Goal: Information Seeking & Learning: Learn about a topic

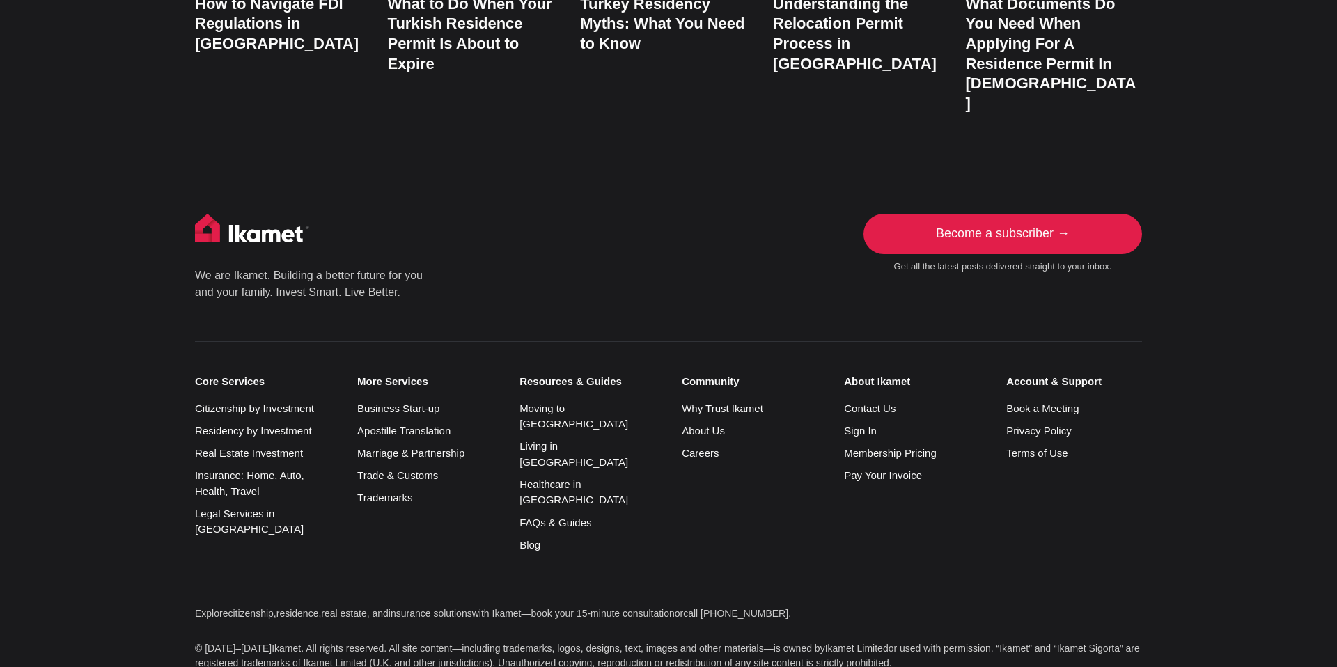
scroll to position [3276, 0]
drag, startPoint x: 189, startPoint y: 556, endPoint x: 546, endPoint y: 562, distance: 356.6
click at [546, 562] on div "We are Ikamet. Building a better future for you and your family. Invest Smart. …" at bounding box center [668, 494] width 1081 height 564
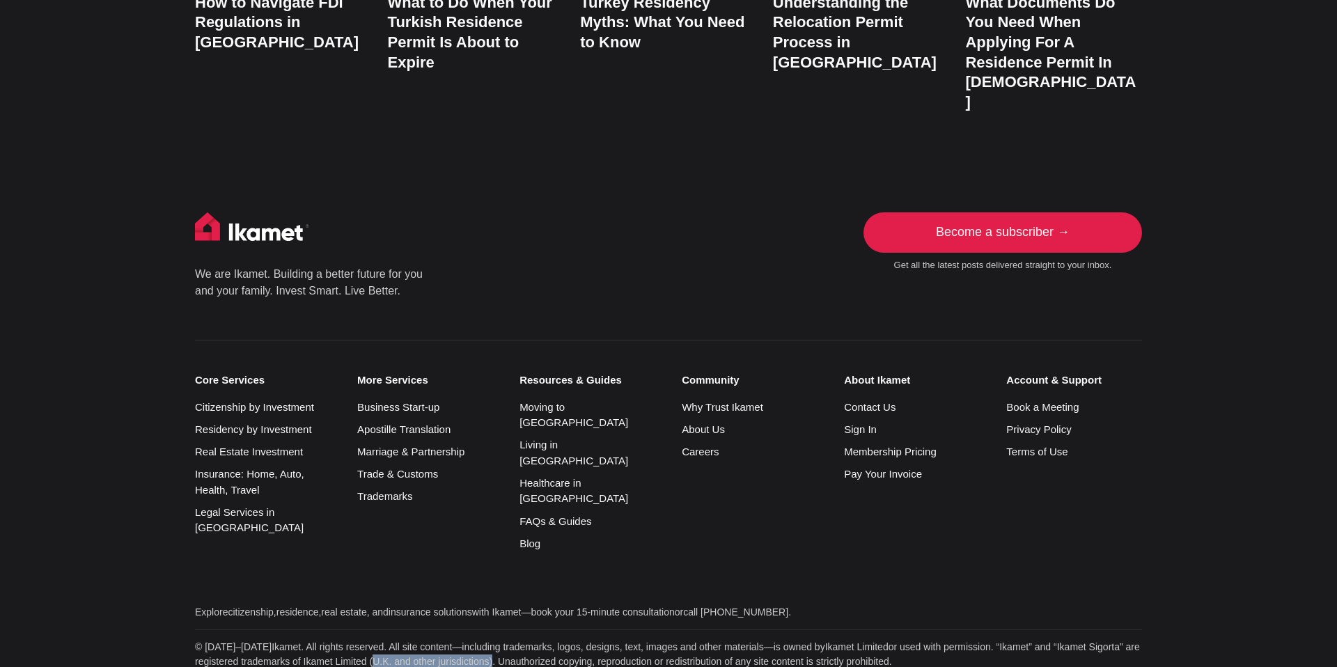
drag, startPoint x: 436, startPoint y: 538, endPoint x: 563, endPoint y: 539, distance: 126.7
click at [563, 640] on p "© 2013–2025 Ikamet . All rights reserved. All site content—including trademarks…" at bounding box center [668, 654] width 947 height 29
click at [339, 640] on p "© 2013–2025 Ikamet . All rights reserved. All site content—including trademarks…" at bounding box center [668, 654] width 947 height 29
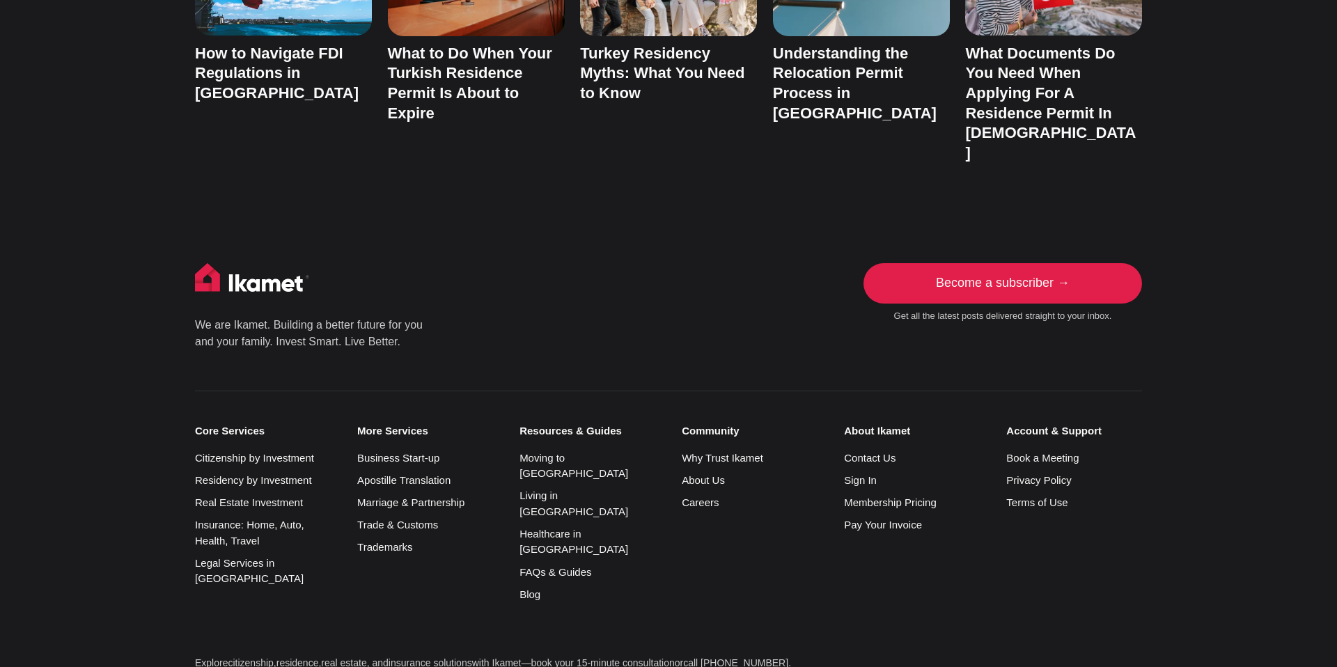
scroll to position [3219, 0]
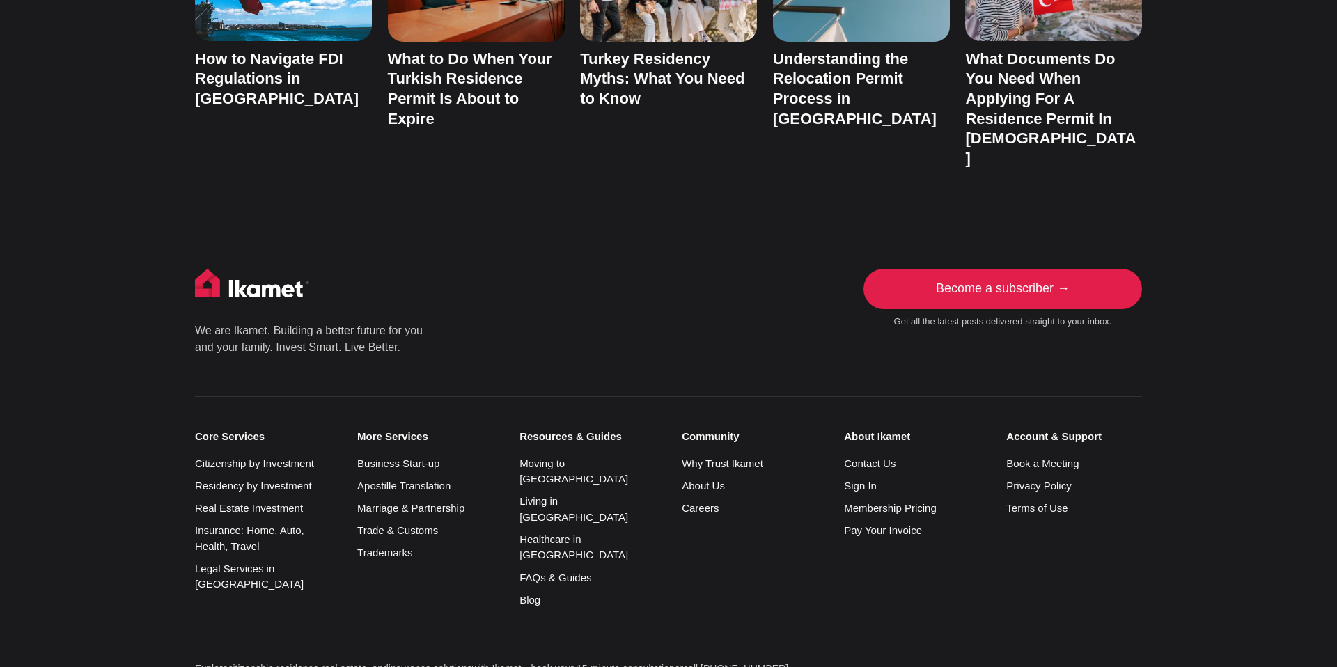
drag, startPoint x: 365, startPoint y: 591, endPoint x: 578, endPoint y: 602, distance: 213.4
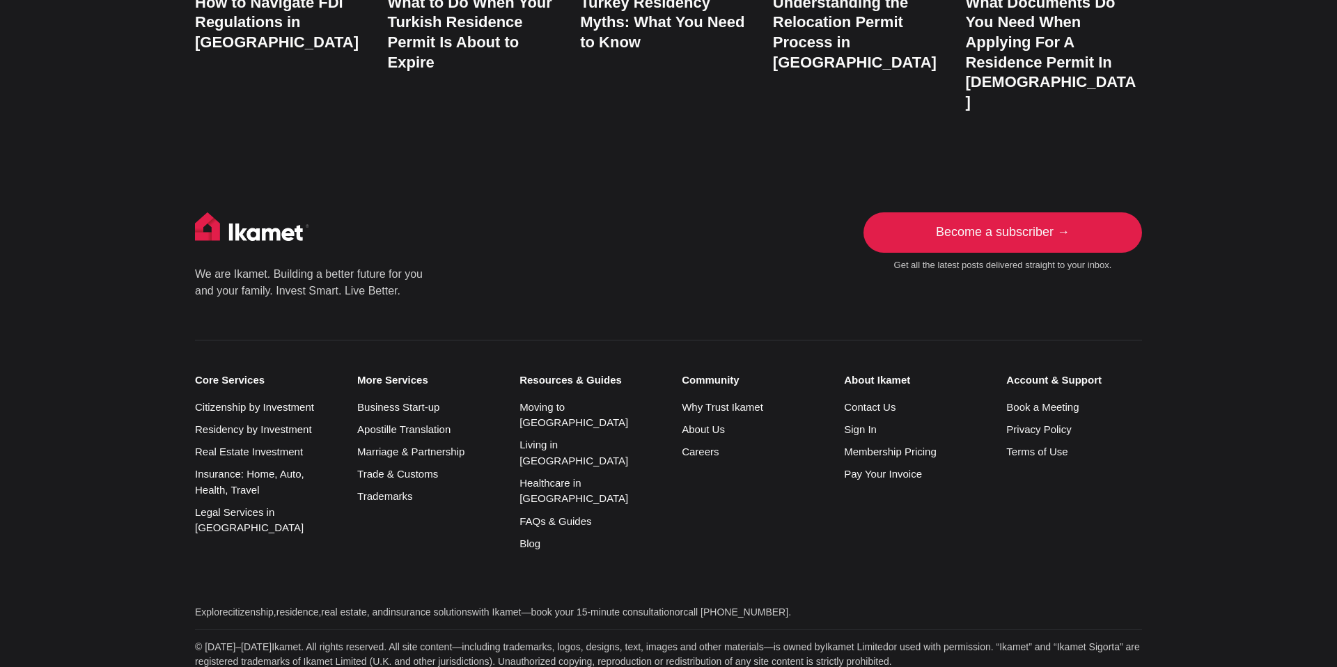
drag, startPoint x: 210, startPoint y: 558, endPoint x: 994, endPoint y: 666, distance: 792.3
click at [995, 666] on footer "Newsletter Get all the latest posts delivered straight to your inbox. Subscribe…" at bounding box center [668, 477] width 1337 height 637
click at [405, 490] on link "Trademarks" at bounding box center [384, 496] width 55 height 12
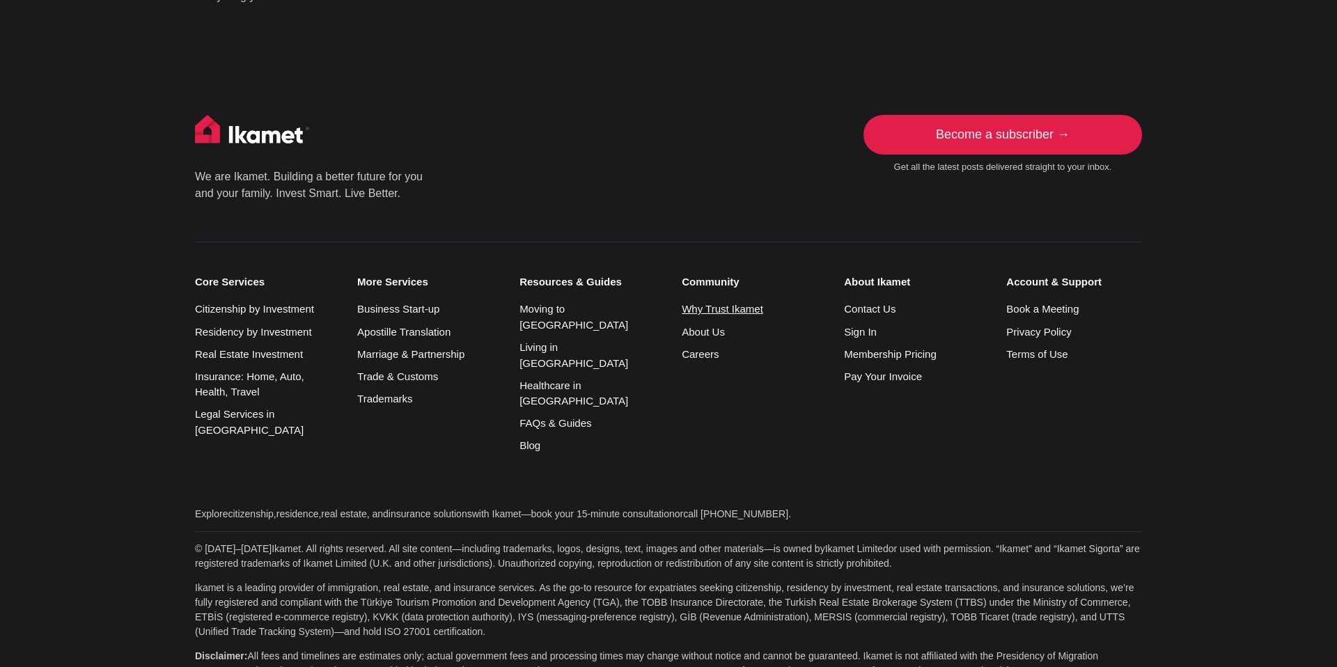
click at [718, 311] on link "Why Trust Ikamet" at bounding box center [722, 309] width 81 height 12
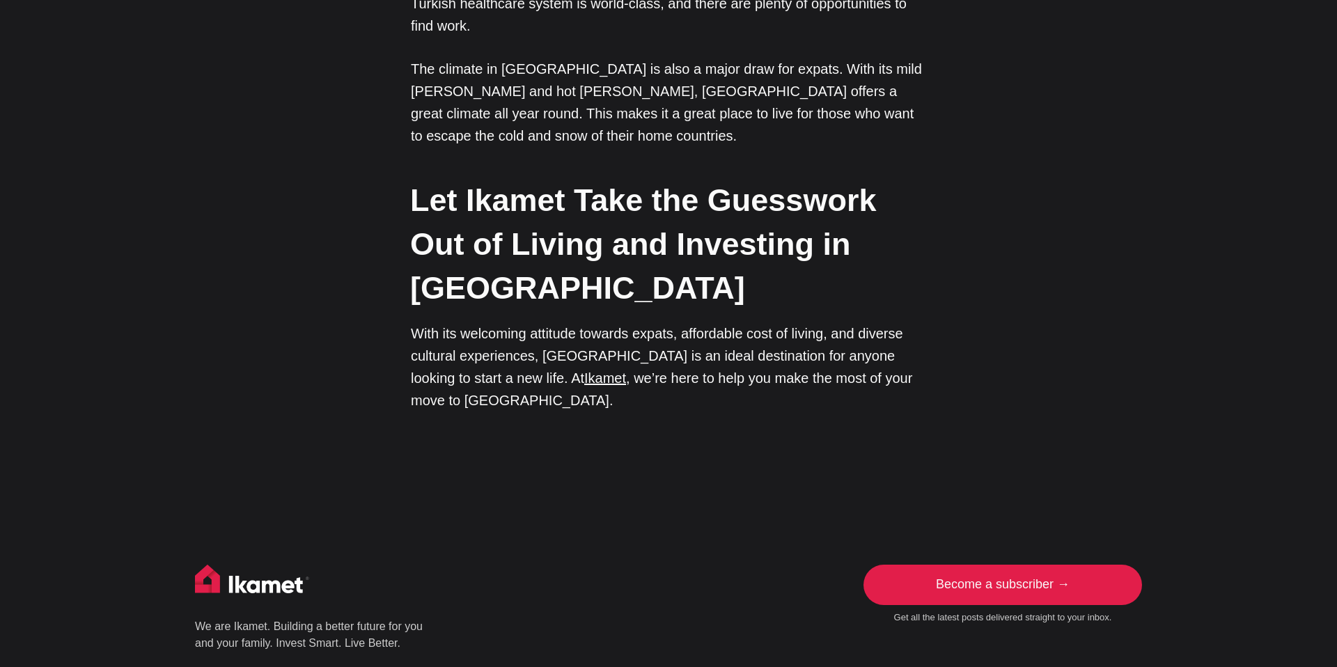
scroll to position [3581, 0]
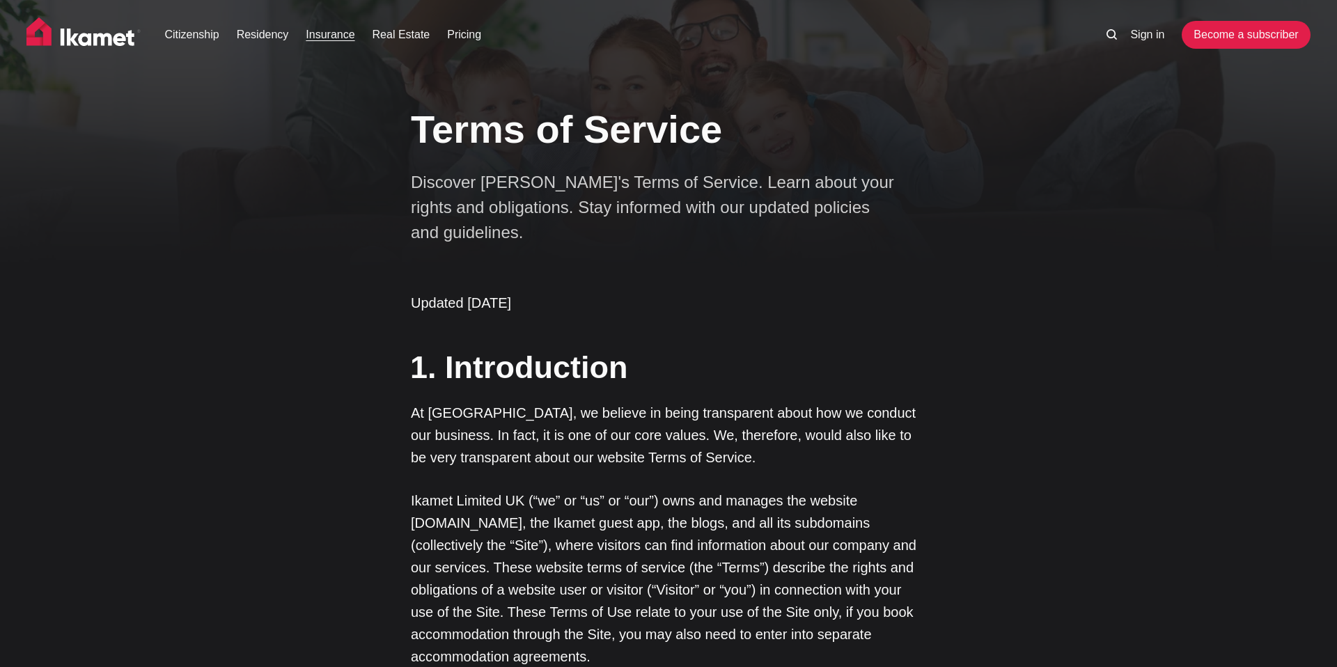
click at [339, 31] on link "Insurance" at bounding box center [330, 34] width 49 height 17
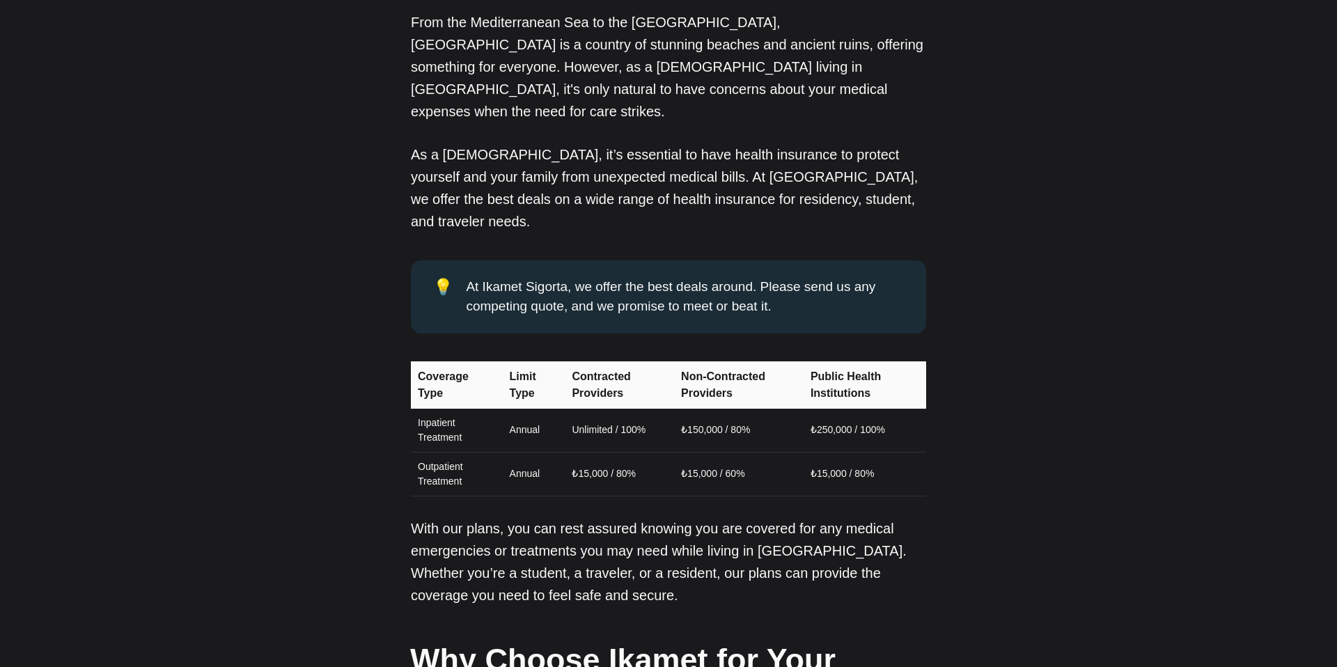
scroll to position [1146, 0]
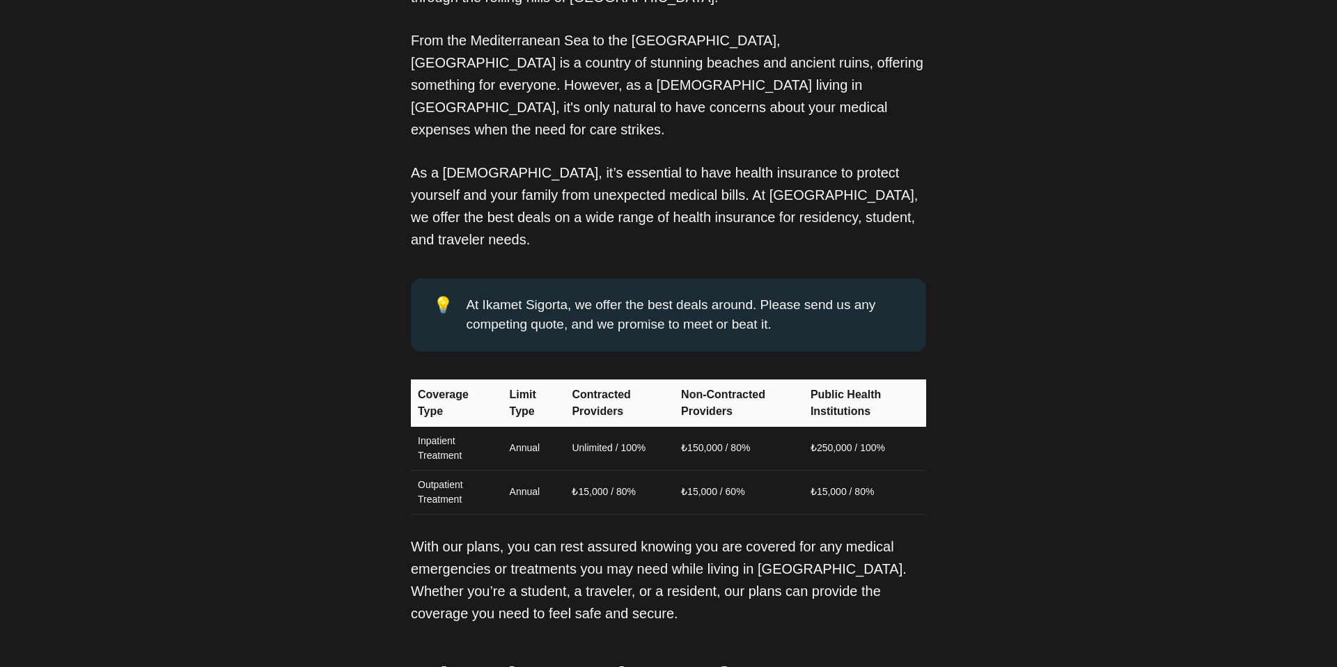
drag, startPoint x: 467, startPoint y: 198, endPoint x: 650, endPoint y: 199, distance: 183.1
click at [650, 295] on div "At Ikamet Sigorta, we offer the best deals around. Please send us any competing…" at bounding box center [685, 315] width 438 height 40
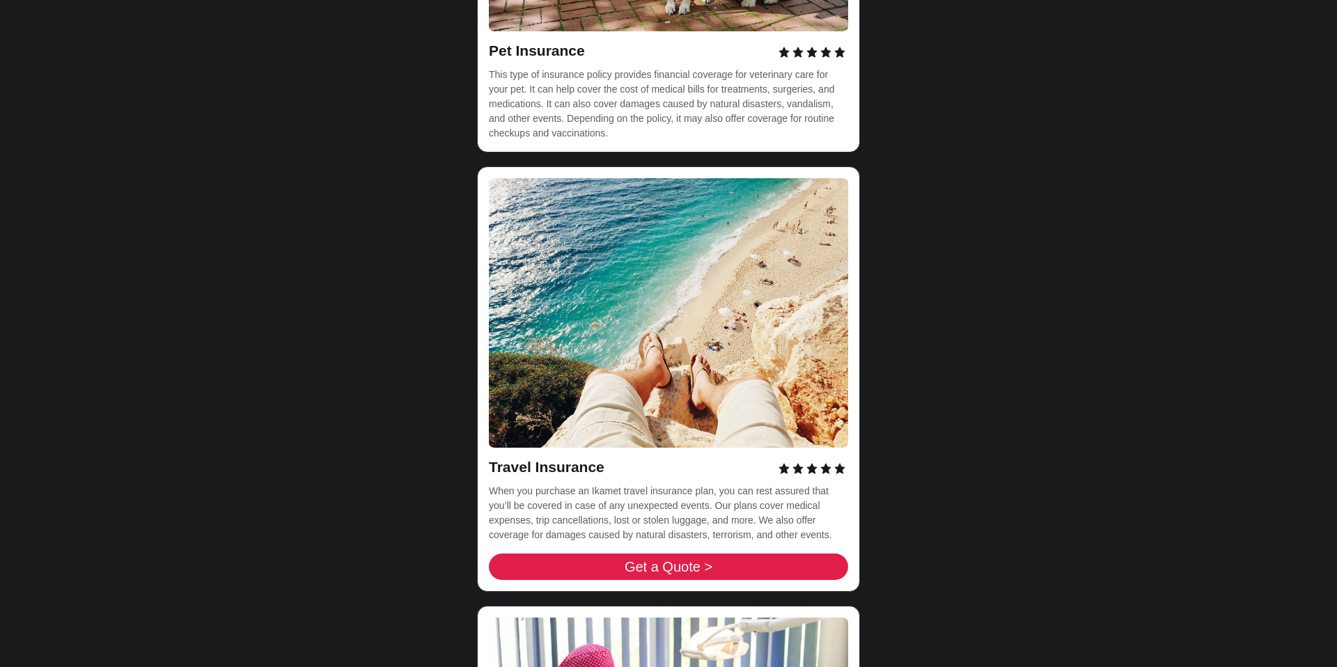
scroll to position [5409, 0]
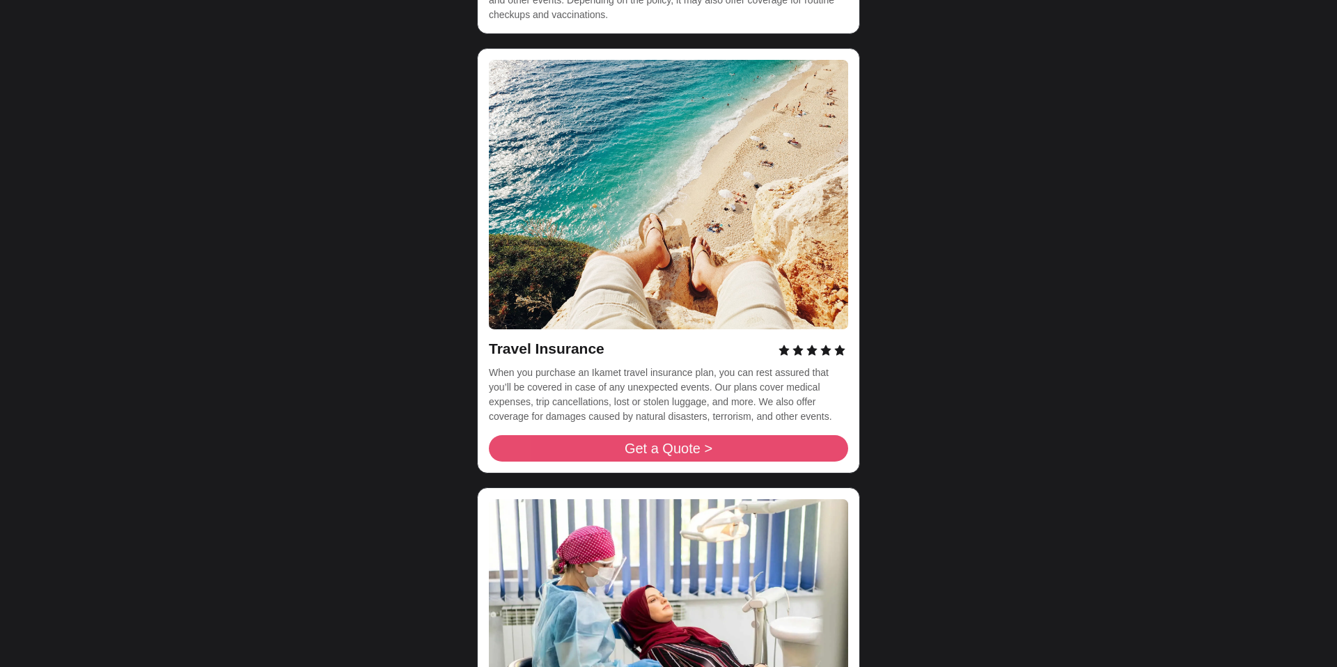
click at [613, 435] on link "Get a Quote >" at bounding box center [668, 448] width 359 height 26
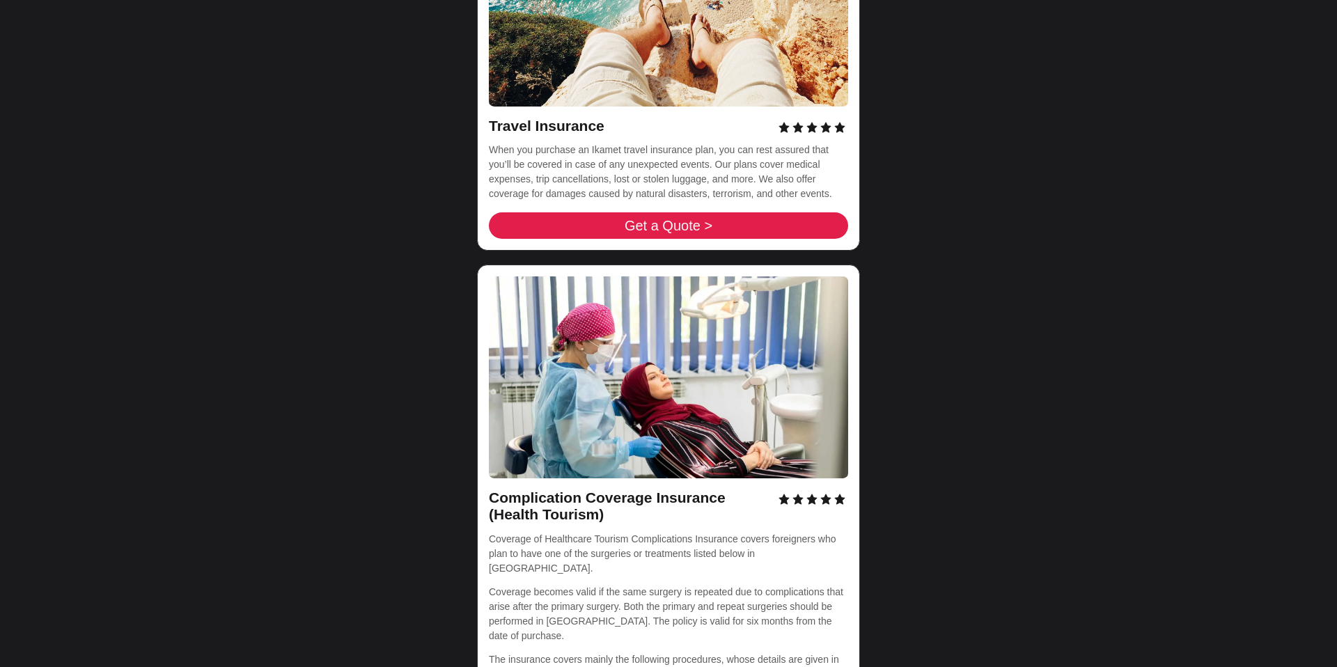
scroll to position [5720, 0]
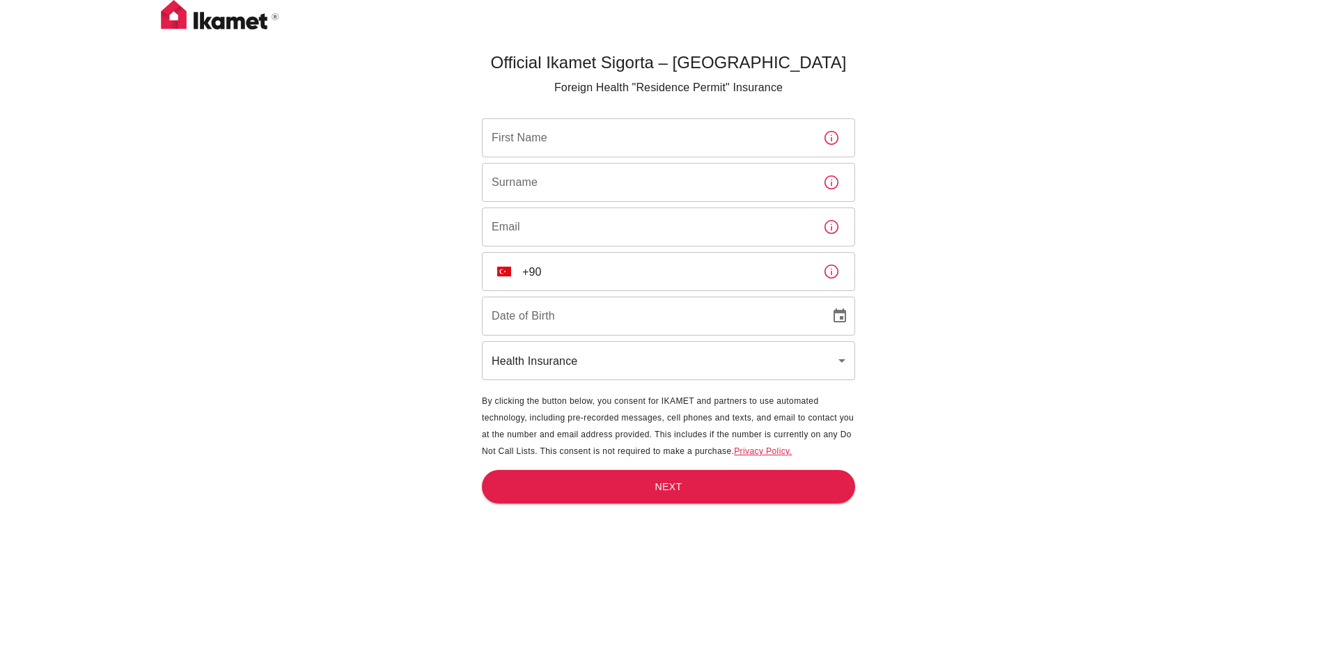
click at [769, 450] on link "Privacy Policy." at bounding box center [763, 451] width 58 height 10
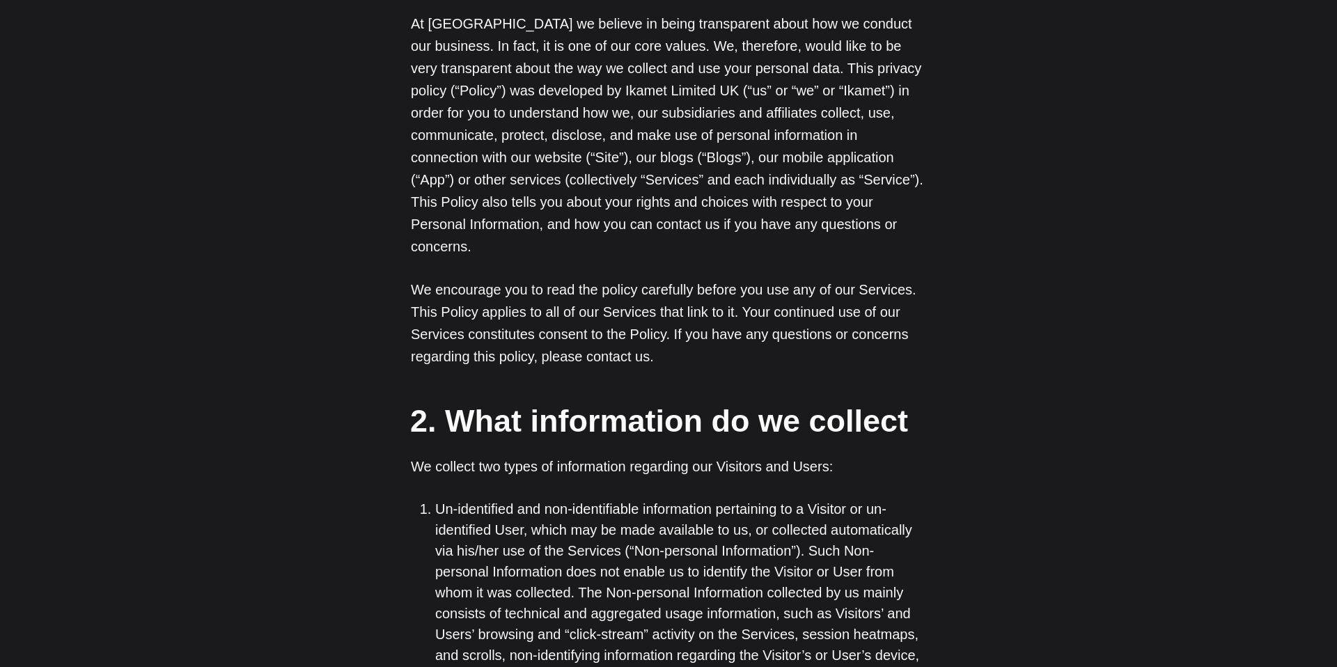
scroll to position [620, 0]
